Goal: Information Seeking & Learning: Learn about a topic

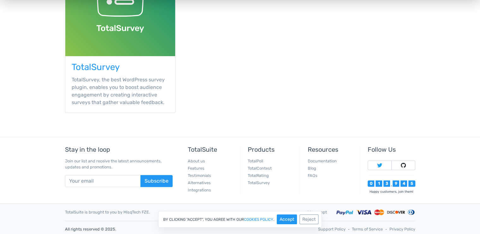
scroll to position [343, 0]
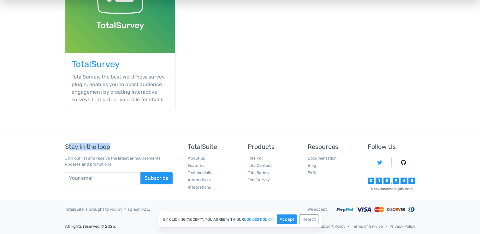
drag, startPoint x: 93, startPoint y: 145, endPoint x: 138, endPoint y: 145, distance: 44.5
click at [122, 145] on h5 "Stay in the loop" at bounding box center [119, 146] width 108 height 7
click at [230, 145] on h5 "TotalSuite" at bounding box center [211, 146] width 47 height 7
click at [333, 156] on link "Documentation" at bounding box center [322, 158] width 29 height 5
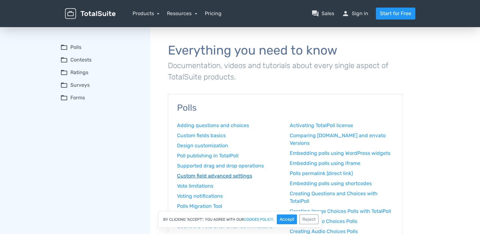
click at [235, 176] on link "Custom field advanced settings" at bounding box center [229, 176] width 104 height 8
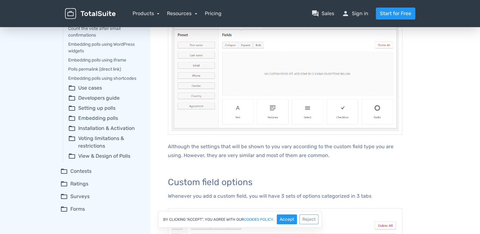
scroll to position [126, 0]
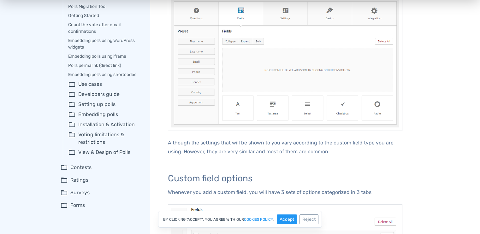
click at [105, 108] on summary "folder_open Setting up polls" at bounding box center [104, 105] width 73 height 8
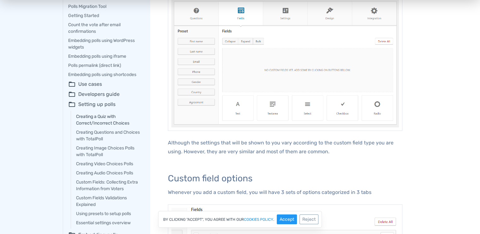
click at [111, 122] on link "Creating a Quiz with Correct/Incorrect Choices" at bounding box center [108, 119] width 65 height 13
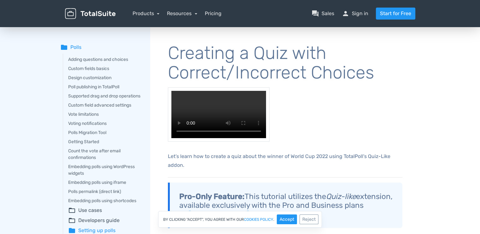
click at [181, 122] on video at bounding box center [219, 114] width 102 height 54
click at [189, 142] on video at bounding box center [219, 114] width 102 height 54
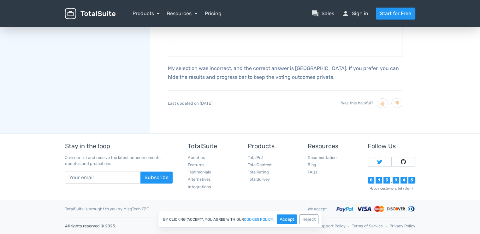
scroll to position [2051, 0]
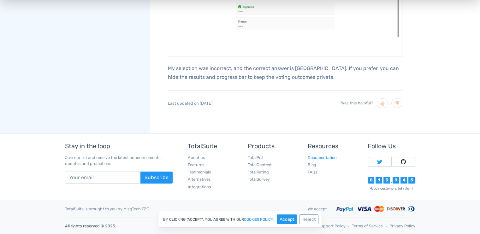
click at [323, 158] on link "Documentation" at bounding box center [322, 157] width 29 height 5
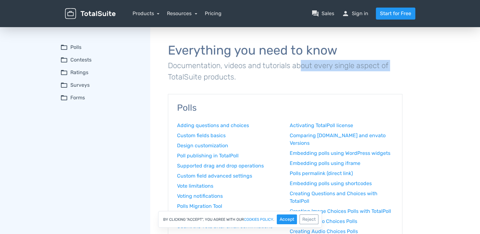
drag, startPoint x: 191, startPoint y: 65, endPoint x: 264, endPoint y: 73, distance: 73.6
click at [281, 68] on p "Documentation, videos and tutorials about every single aspect of TotalSuite pro…" at bounding box center [285, 71] width 234 height 23
click at [190, 14] on link "Resources" at bounding box center [182, 13] width 30 height 6
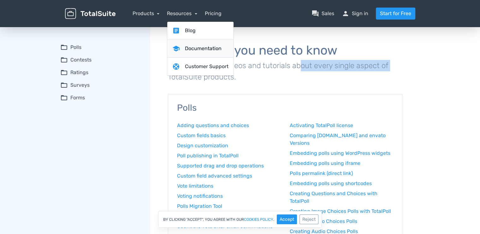
click at [193, 48] on link "school Documentation" at bounding box center [200, 49] width 66 height 18
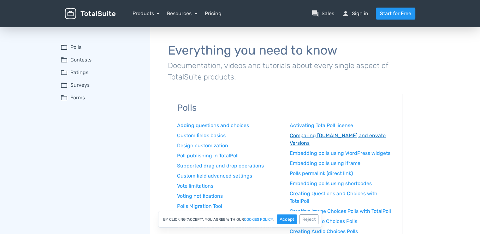
click at [355, 135] on link "Comparing [DOMAIN_NAME] and envato Versions" at bounding box center [342, 139] width 104 height 15
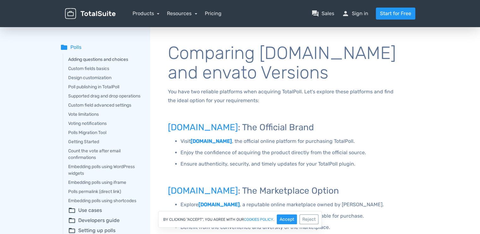
click at [98, 59] on link "Adding questions and choices" at bounding box center [104, 59] width 73 height 7
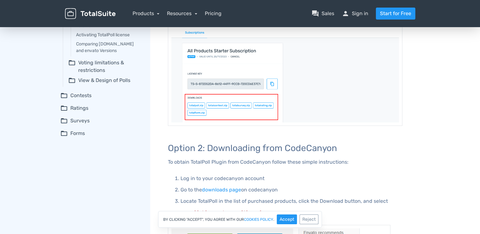
scroll to position [145, 0]
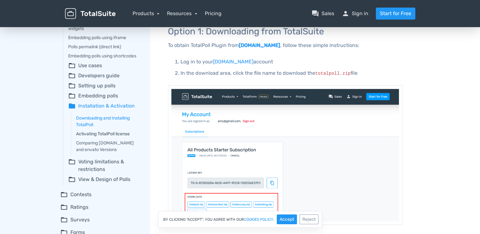
click at [107, 137] on link "Activating TotalPoll license" at bounding box center [108, 134] width 65 height 7
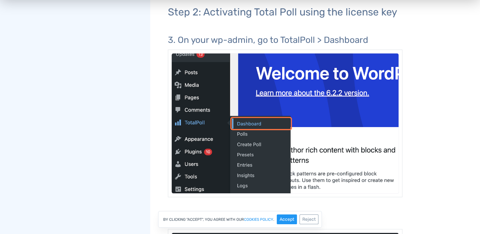
scroll to position [694, 0]
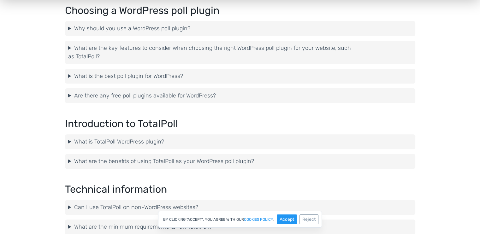
scroll to position [665, 0]
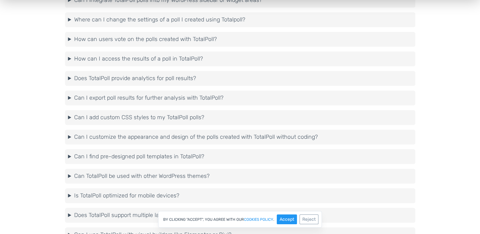
click at [85, 116] on summary "Can I add custom CSS styles to my TotalPoll polls?" at bounding box center [240, 117] width 344 height 9
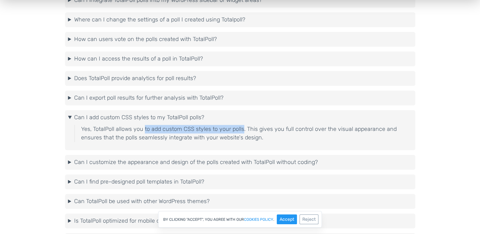
drag, startPoint x: 170, startPoint y: 130, endPoint x: 240, endPoint y: 130, distance: 70.1
click at [240, 130] on p "Yes, TotalPoll allows you to add custom CSS styles to your polls. This gives yo…" at bounding box center [246, 133] width 331 height 17
drag, startPoint x: 290, startPoint y: 130, endPoint x: 326, endPoint y: 130, distance: 36.0
click at [326, 130] on p "Yes, TotalPoll allows you to add custom CSS styles to your polls. This gives yo…" at bounding box center [246, 133] width 331 height 17
click at [84, 113] on summary "Can I add custom CSS styles to my TotalPoll polls?" at bounding box center [240, 117] width 344 height 9
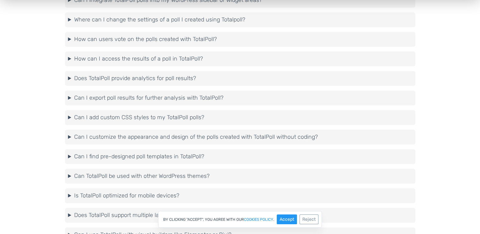
click at [85, 113] on summary "Can I add custom CSS styles to my TotalPoll polls?" at bounding box center [240, 117] width 344 height 9
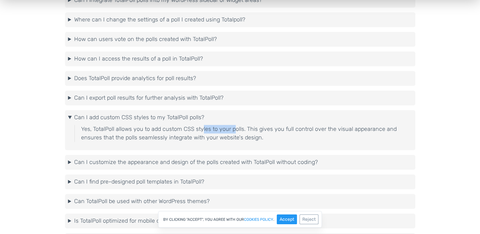
drag, startPoint x: 229, startPoint y: 129, endPoint x: 234, endPoint y: 130, distance: 4.4
click at [234, 130] on p "Yes, TotalPoll allows you to add custom CSS styles to your polls. This gives yo…" at bounding box center [246, 133] width 331 height 17
drag, startPoint x: 93, startPoint y: 127, endPoint x: 248, endPoint y: 129, distance: 154.7
click at [248, 129] on p "Yes, TotalPoll allows you to add custom CSS styles to your polls. This gives yo…" at bounding box center [246, 133] width 331 height 17
